Goal: Transaction & Acquisition: Purchase product/service

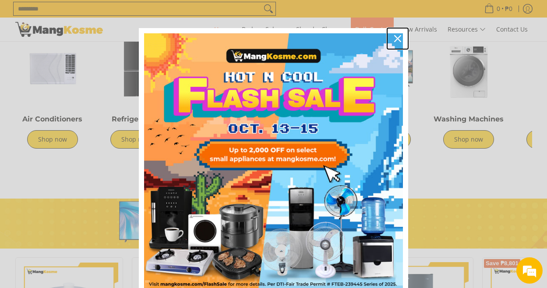
click at [393, 35] on div "Close" at bounding box center [397, 39] width 14 height 14
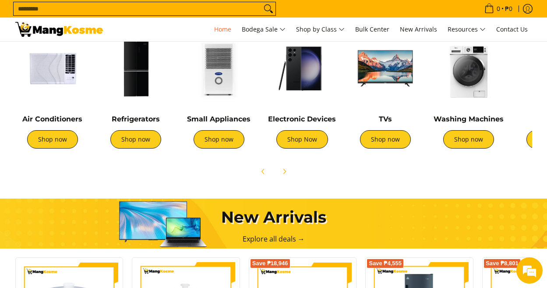
click at [35, 67] on img at bounding box center [52, 68] width 74 height 74
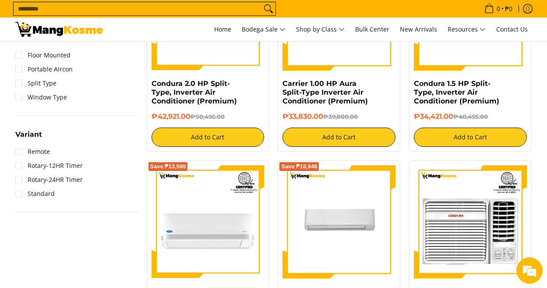
scroll to position [657, 0]
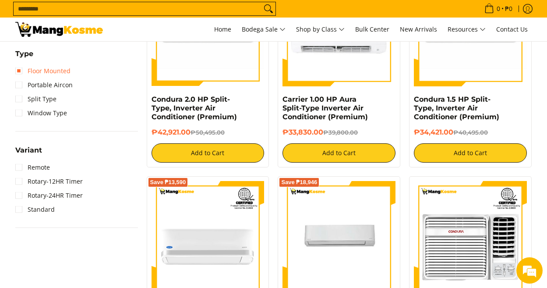
click at [32, 71] on link "Floor Mounted" at bounding box center [42, 71] width 55 height 14
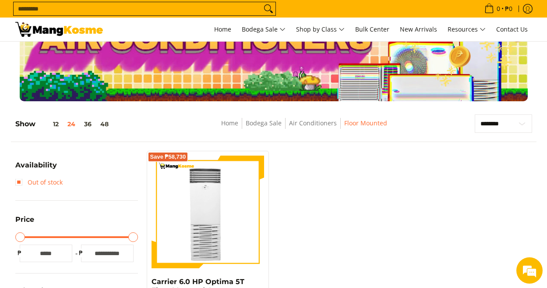
scroll to position [175, 0]
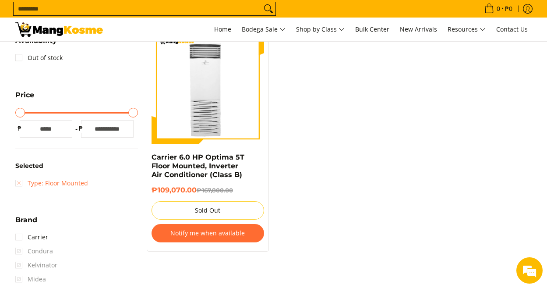
click at [21, 182] on link "Type: Floor Mounted" at bounding box center [51, 183] width 73 height 14
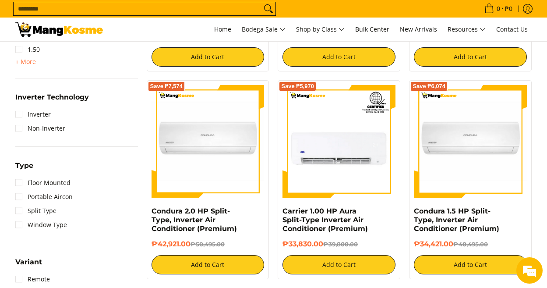
scroll to position [561, 0]
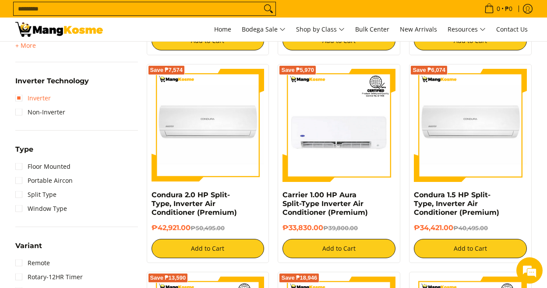
click at [19, 97] on link "Inverter" at bounding box center [32, 98] width 35 height 14
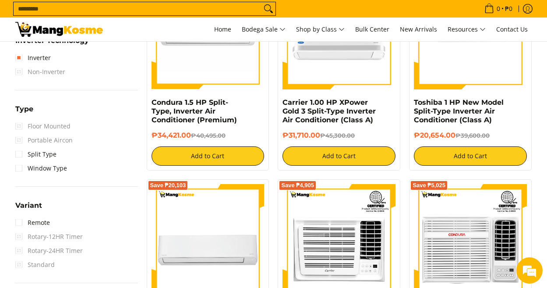
scroll to position [657, 0]
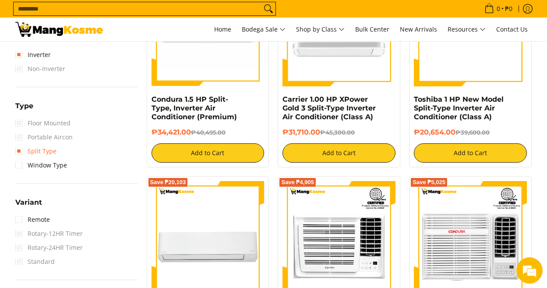
click at [20, 152] on link "Split Type" at bounding box center [35, 151] width 41 height 14
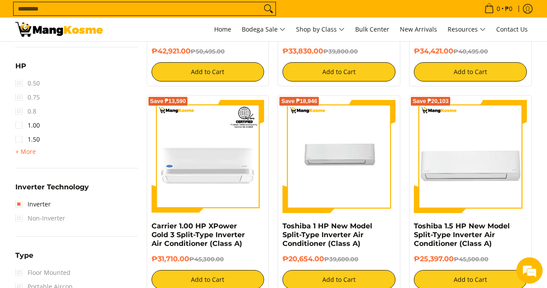
scroll to position [605, 0]
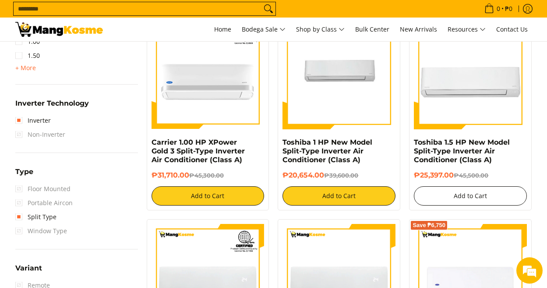
click at [447, 197] on button "Add to Cart" at bounding box center [470, 195] width 113 height 19
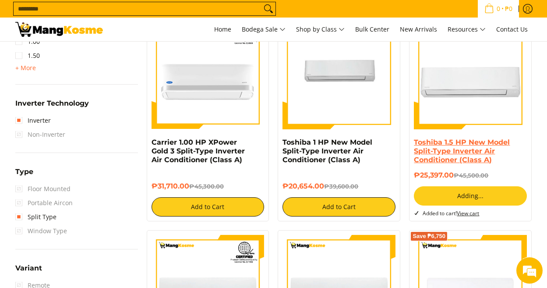
scroll to position [581, 0]
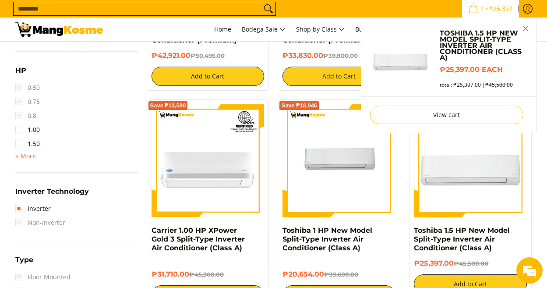
click at [468, 237] on div "Toshiba 1.5 HP New Model Split-Type Inverter Air Conditioner (Class A) ₱25,397.…" at bounding box center [470, 265] width 113 height 78
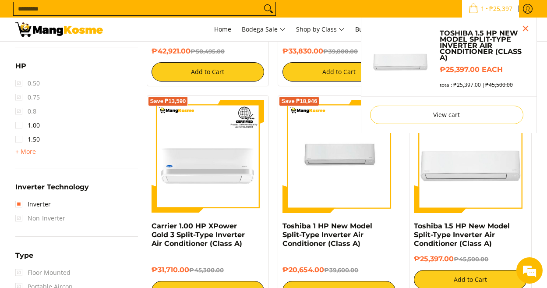
scroll to position [532, 0]
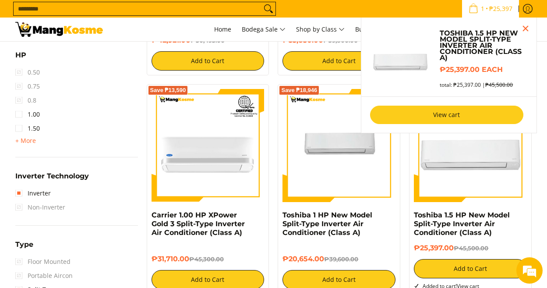
click at [467, 118] on link "View cart" at bounding box center [446, 114] width 153 height 18
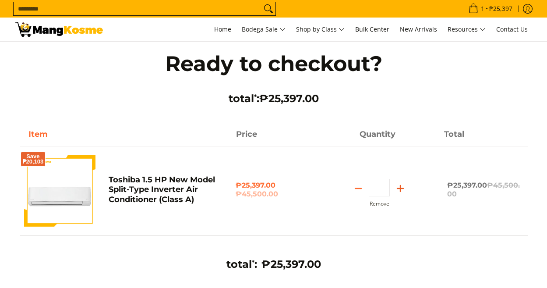
click at [398, 189] on icon "Add" at bounding box center [400, 188] width 12 height 12
type input "*"
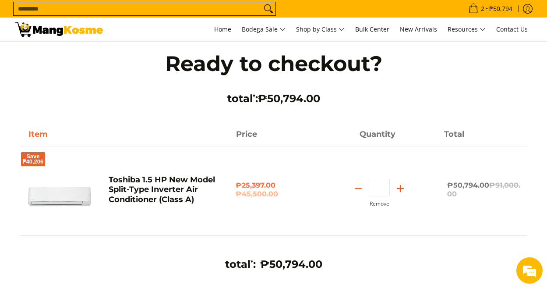
click at [398, 188] on line "Add" at bounding box center [400, 188] width 6 height 0
type input "*"
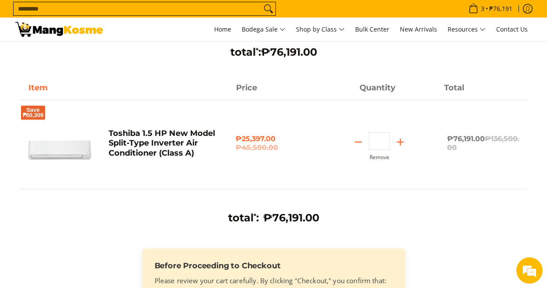
scroll to position [44, 0]
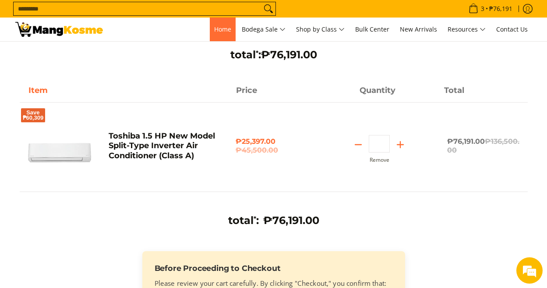
click at [219, 32] on span "Home" at bounding box center [222, 29] width 17 height 8
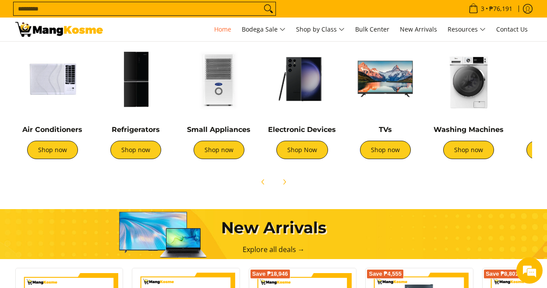
scroll to position [350, 0]
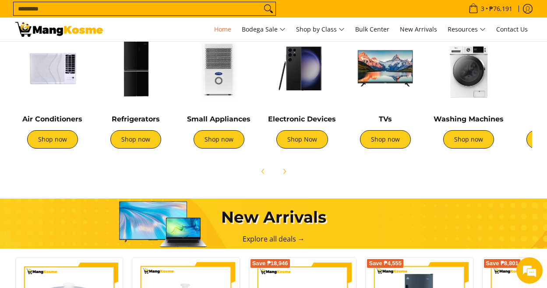
click at [130, 94] on img at bounding box center [135, 68] width 74 height 74
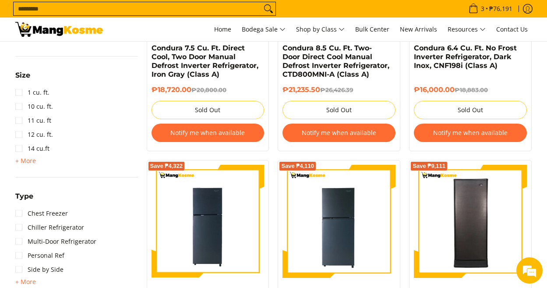
scroll to position [525, 0]
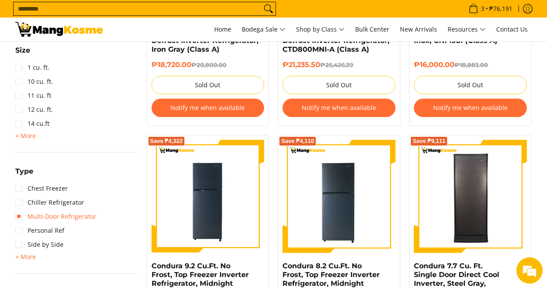
click at [23, 214] on link "Multi-Door Refrigerator" at bounding box center [55, 216] width 81 height 14
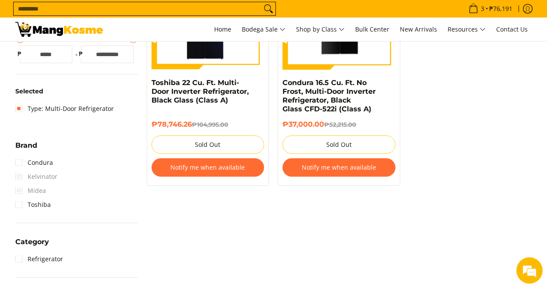
scroll to position [299, 0]
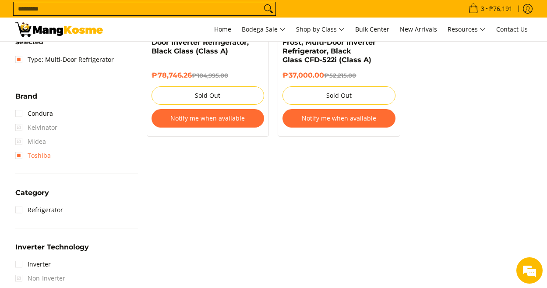
click at [19, 158] on link "Toshiba" at bounding box center [32, 155] width 35 height 14
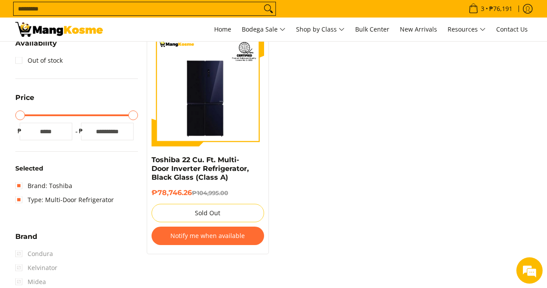
scroll to position [167, 0]
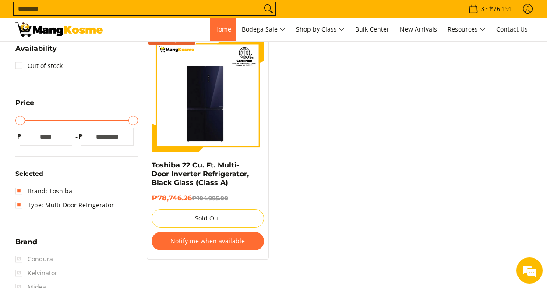
click at [215, 31] on span "Home" at bounding box center [222, 29] width 17 height 8
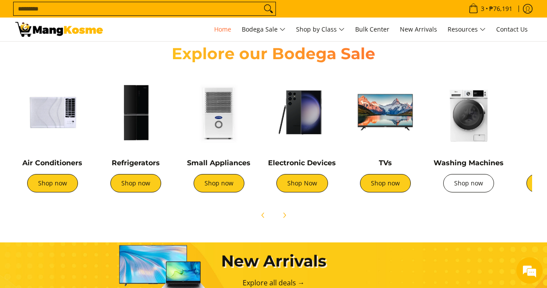
scroll to position [0, 348]
click at [285, 219] on span "Next" at bounding box center [284, 215] width 11 height 11
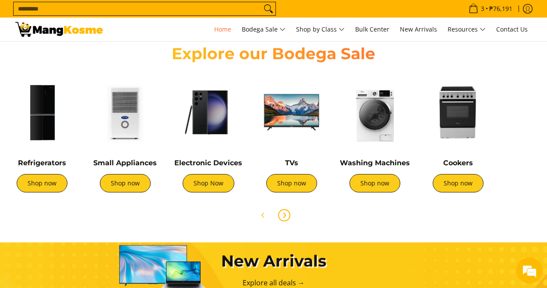
scroll to position [0, 292]
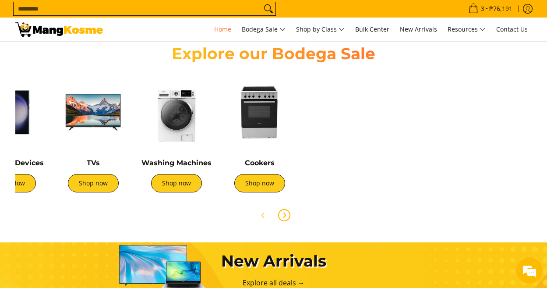
click at [172, 128] on img at bounding box center [176, 112] width 74 height 74
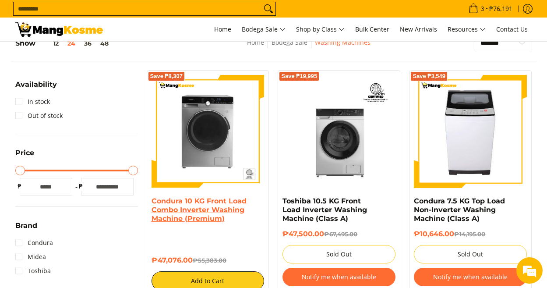
scroll to position [175, 0]
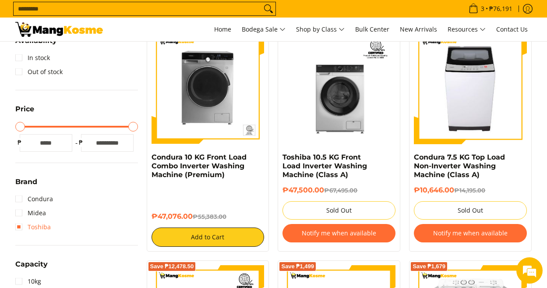
click at [27, 224] on link "Toshiba" at bounding box center [32, 227] width 35 height 14
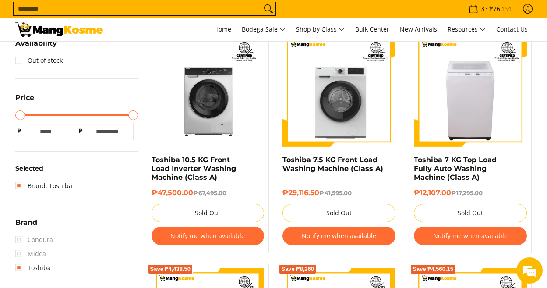
scroll to position [167, 0]
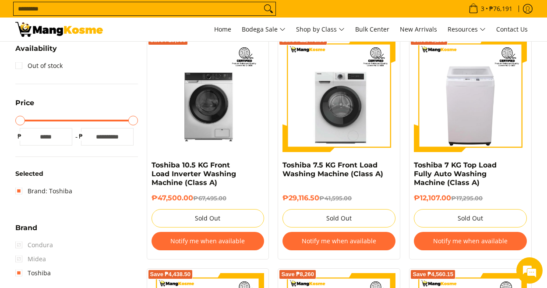
click at [201, 238] on button "Notify me when available" at bounding box center [207, 241] width 113 height 18
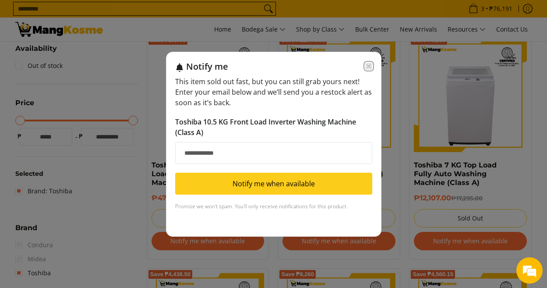
click at [365, 63] on icon "Close modal" at bounding box center [368, 66] width 7 height 7
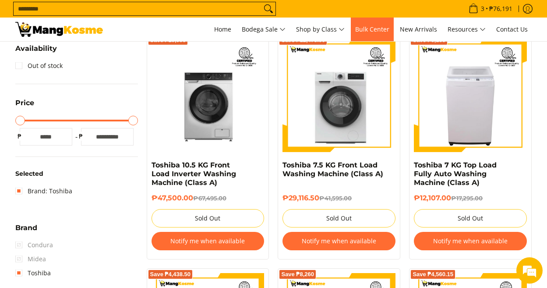
click at [369, 29] on span "Bulk Center" at bounding box center [372, 29] width 34 height 8
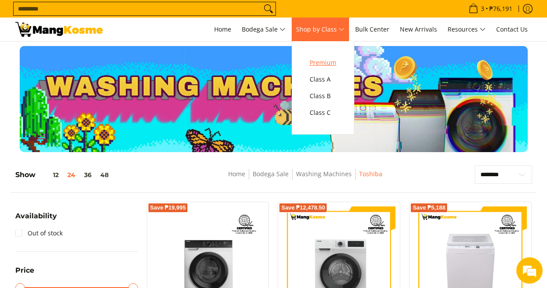
click at [321, 62] on span "Premium" at bounding box center [322, 62] width 27 height 11
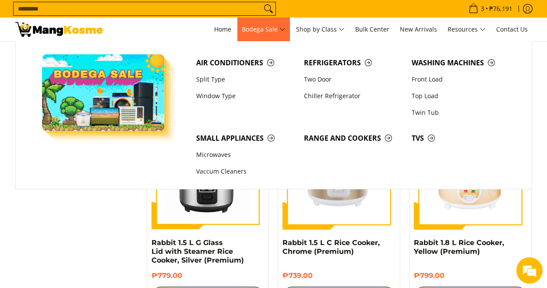
scroll to position [1357, 0]
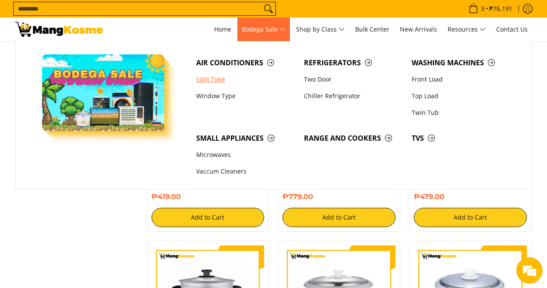
click at [214, 79] on link "Split Type" at bounding box center [246, 79] width 108 height 17
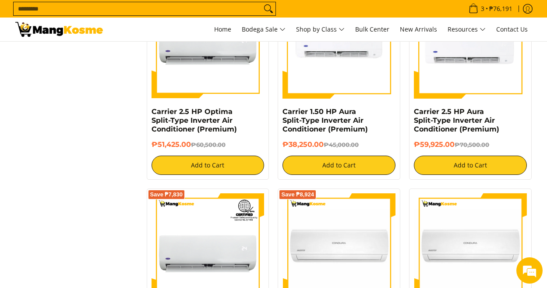
scroll to position [788, 0]
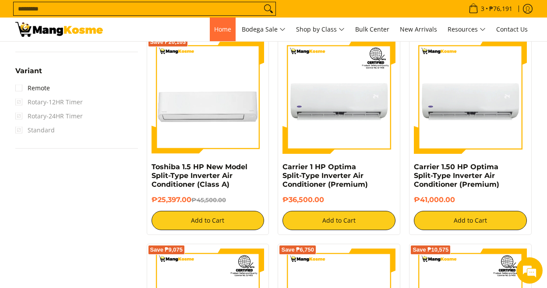
click at [221, 29] on span "Home" at bounding box center [222, 29] width 17 height 8
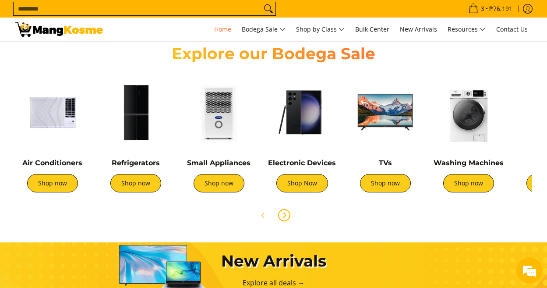
scroll to position [0, 348]
click at [284, 217] on icon "Next" at bounding box center [284, 214] width 7 height 7
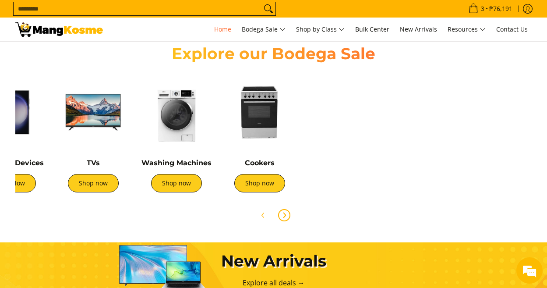
scroll to position [0, 292]
click at [102, 119] on img at bounding box center [93, 112] width 74 height 74
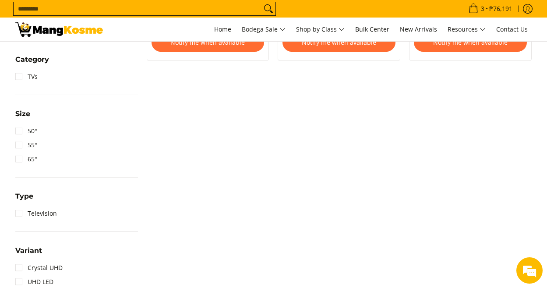
scroll to position [350, 0]
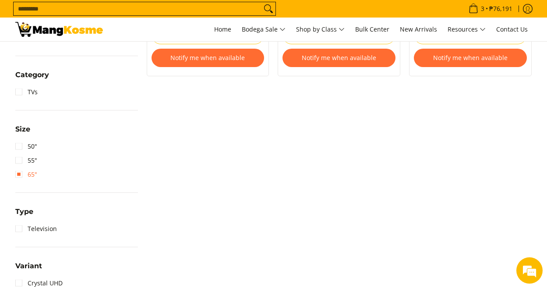
click at [18, 174] on link "65"" at bounding box center [26, 174] width 22 height 14
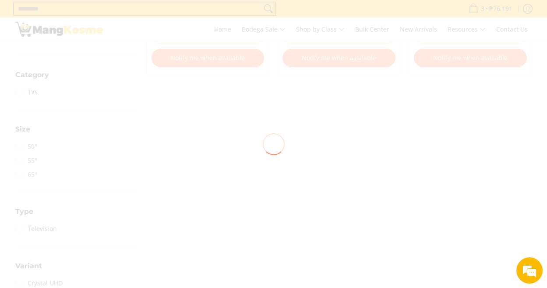
scroll to position [0, 0]
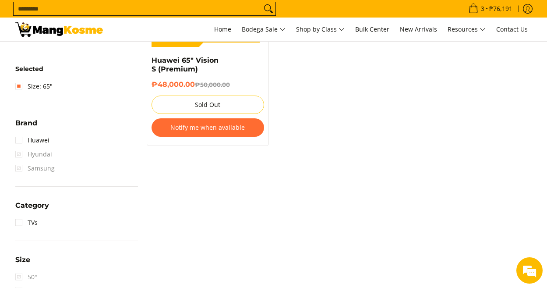
scroll to position [80, 0]
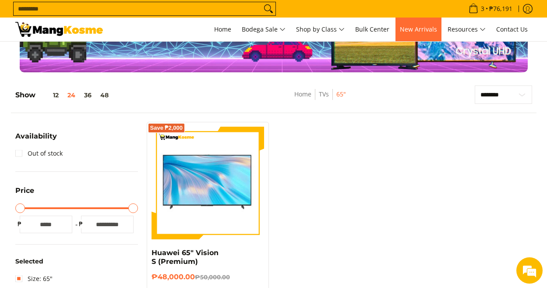
click at [419, 31] on span "New Arrivals" at bounding box center [418, 29] width 37 height 8
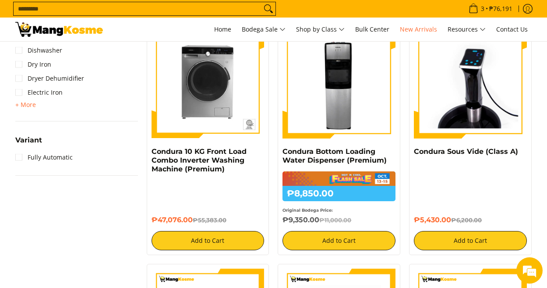
scroll to position [788, 0]
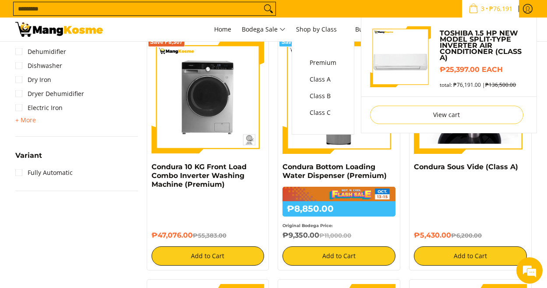
click at [507, 7] on span "₱76,191" at bounding box center [501, 9] width 26 height 6
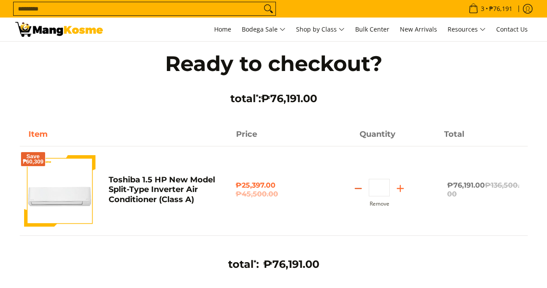
click at [359, 187] on icon "Subtract" at bounding box center [358, 188] width 12 height 12
type input "*"
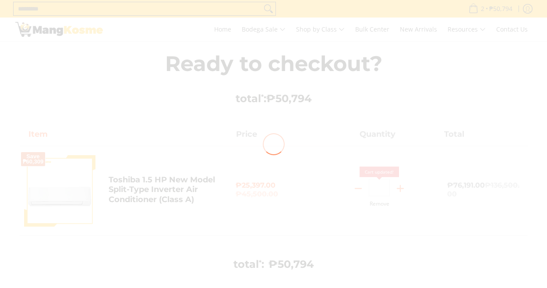
click at [359, 189] on div at bounding box center [273, 144] width 547 height 288
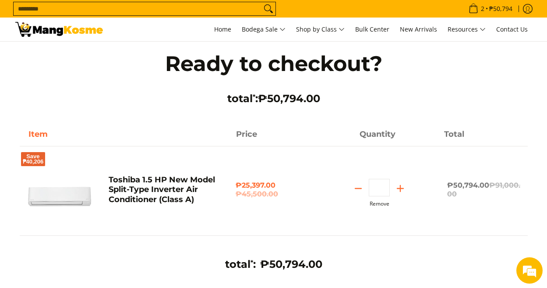
click at [377, 204] on button "Remove" at bounding box center [379, 203] width 20 height 6
type input "*"
